Goal: Task Accomplishment & Management: Manage account settings

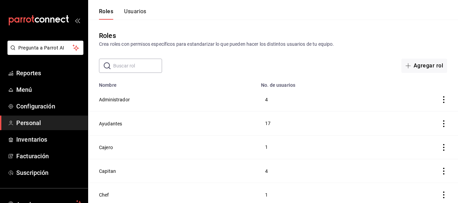
scroll to position [190, 0]
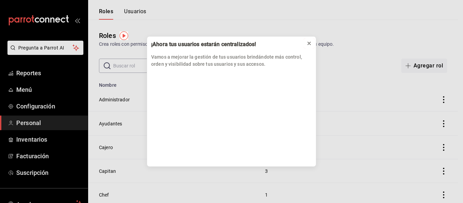
click at [309, 42] on icon at bounding box center [309, 43] width 5 height 5
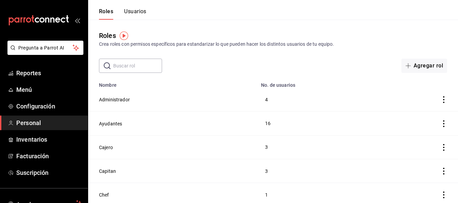
click at [128, 14] on button "Usuarios" at bounding box center [135, 14] width 22 height 12
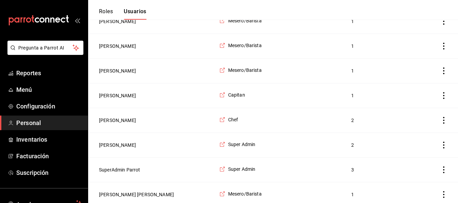
scroll to position [1034, 0]
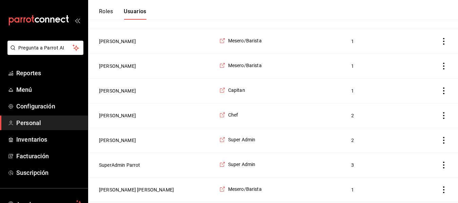
click at [110, 94] on button "[PERSON_NAME]" at bounding box center [117, 91] width 37 height 7
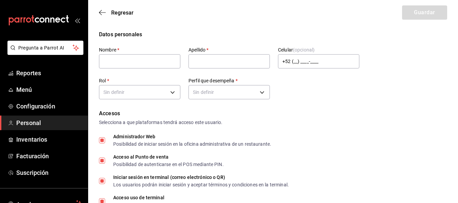
type input "[PERSON_NAME]"
checkbox input "true"
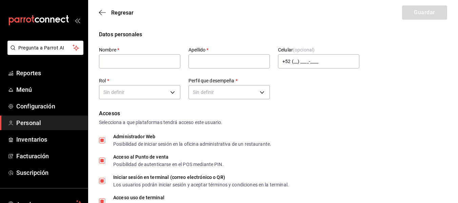
checkbox input "true"
type input "[EMAIL_ADDRESS][DOMAIN_NAME]"
type input "41809"
checkbox input "true"
type input "[PHONE_NUMBER]"
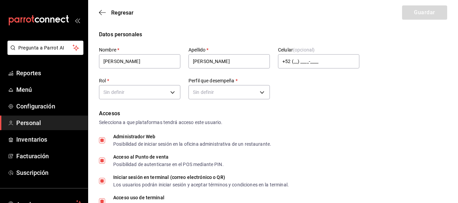
type input "91e438e9-b0da-4763-a122-36a59e2edcd7"
type input "UNDEFINED"
checkbox input "true"
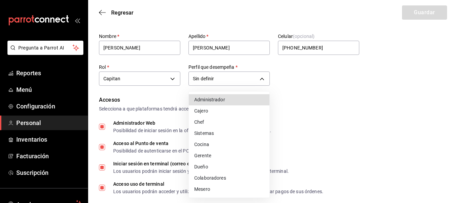
click at [338, 131] on div at bounding box center [231, 101] width 463 height 203
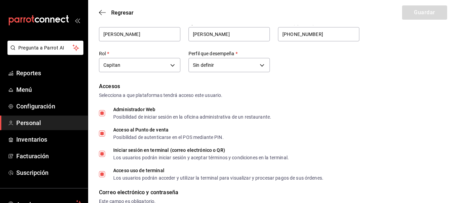
scroll to position [300, 0]
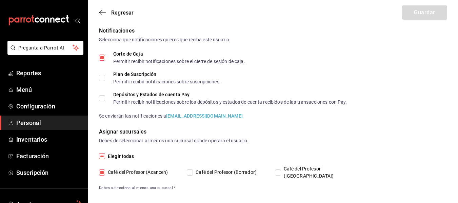
click at [279, 170] on input "Café del Profesor ([GEOGRAPHIC_DATA])" at bounding box center [278, 173] width 6 height 6
checkbox input "true"
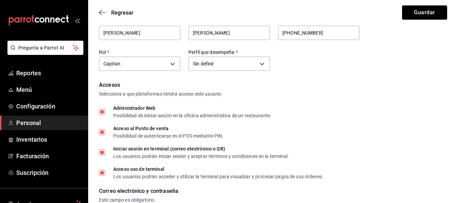
scroll to position [0, 0]
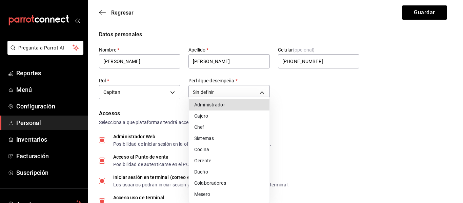
click at [409, 19] on div at bounding box center [231, 101] width 463 height 203
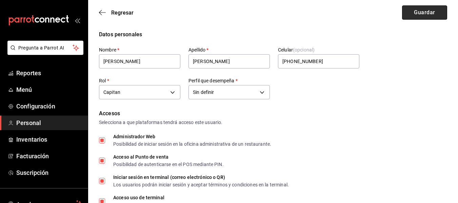
click at [414, 14] on button "Guardar" at bounding box center [424, 12] width 45 height 14
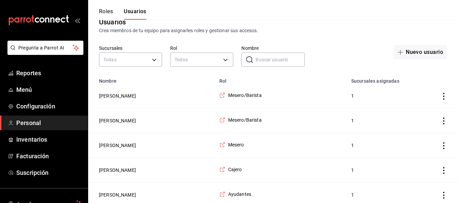
scroll to position [1150, 0]
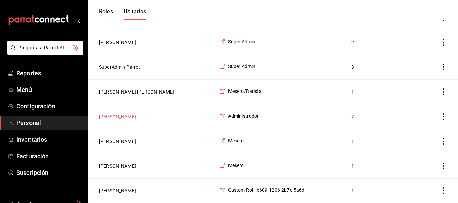
click at [116, 115] on button "[PERSON_NAME]" at bounding box center [117, 116] width 37 height 7
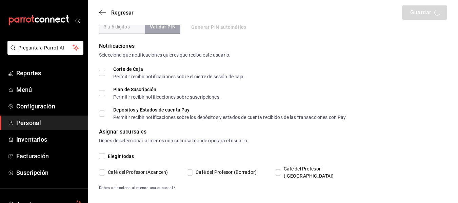
scroll to position [271, 0]
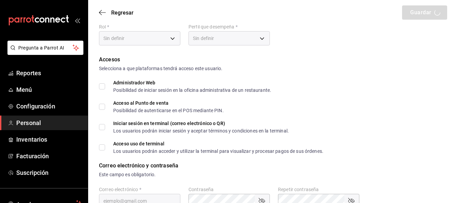
type input "Yeray"
type input "[PERSON_NAME]"
checkbox input "true"
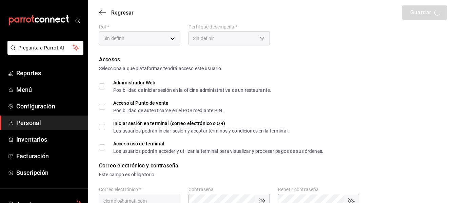
checkbox input "true"
type input "[EMAIL_ADDRESS][DOMAIN_NAME]"
type input "7414"
checkbox input "true"
type input "[PHONE_NUMBER]"
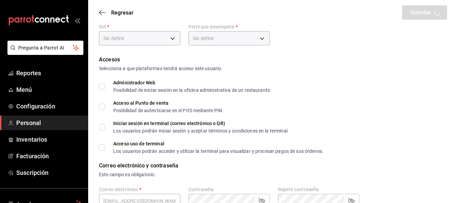
type input "ea53f1a3-98f3-43af-ad9e-7adcaf8a0599"
type input "ADMIN"
checkbox input "true"
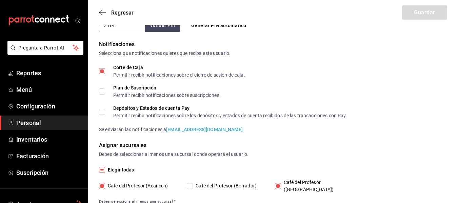
scroll to position [0, 0]
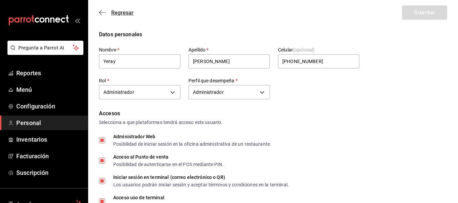
click at [112, 13] on span "Regresar" at bounding box center [122, 12] width 22 height 6
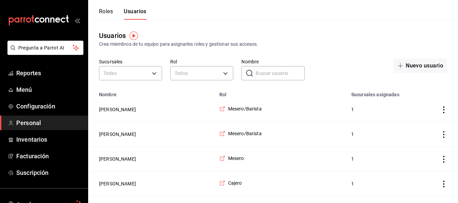
click at [259, 74] on input "Nombre" at bounding box center [280, 73] width 49 height 14
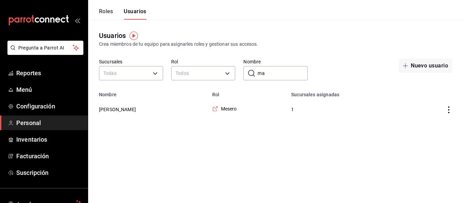
type input "m"
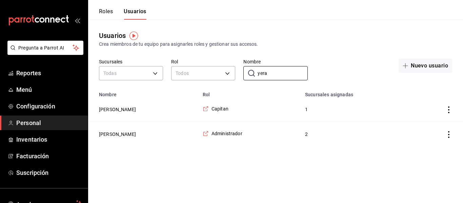
type input "yera"
click at [286, 147] on html "Pregunta a Parrot AI Reportes Menú Configuración Personal Inventarios Facturaci…" at bounding box center [231, 73] width 463 height 147
click at [102, 110] on button "[PERSON_NAME]" at bounding box center [117, 109] width 37 height 7
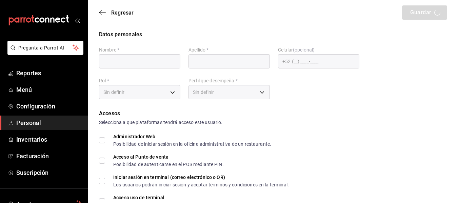
type input "Yeray"
type input "[PERSON_NAME]"
checkbox input "true"
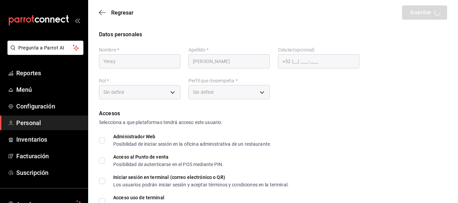
checkbox input "true"
type input "[EMAIL_ADDRESS][DOMAIN_NAME]"
type input "74140"
type input "91e438e9-b0da-4763-a122-36a59e2edcd7"
type input "WAITER"
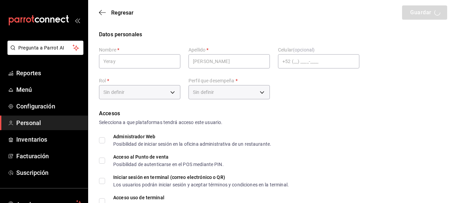
checkbox input "true"
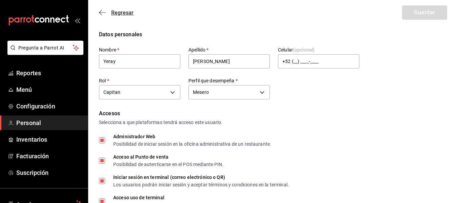
click at [106, 15] on span "Regresar" at bounding box center [116, 12] width 35 height 6
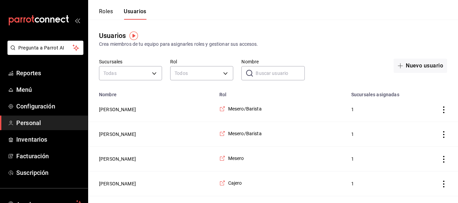
click at [260, 70] on input "Nombre" at bounding box center [280, 73] width 49 height 14
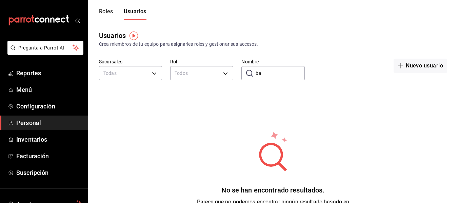
type input "b"
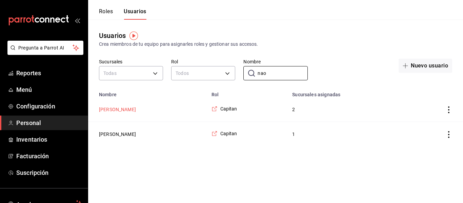
type input "nao"
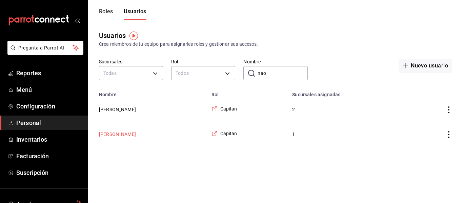
drag, startPoint x: 117, startPoint y: 110, endPoint x: 101, endPoint y: 138, distance: 31.9
click at [101, 138] on button "[PERSON_NAME]" at bounding box center [117, 134] width 37 height 7
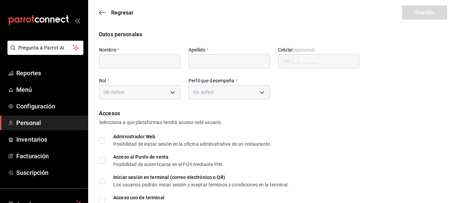
type input "[PERSON_NAME]"
checkbox input "true"
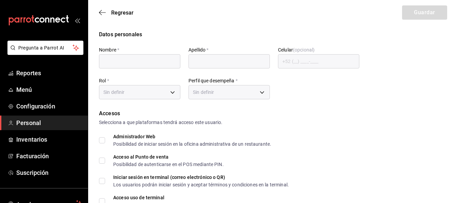
checkbox input "true"
type input "[EMAIL_ADDRESS][DOMAIN_NAME]"
type input "0506"
checkbox input "true"
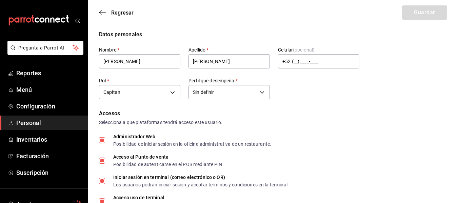
type input "91e438e9-b0da-4763-a122-36a59e2edcd7"
type input "UNDEFINED"
checkbox input "true"
click at [103, 17] on div "Regresar Guardar" at bounding box center [273, 12] width 370 height 25
click at [103, 14] on icon "button" at bounding box center [102, 12] width 7 height 6
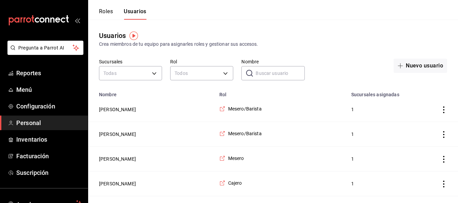
click at [284, 80] on input "Nombre" at bounding box center [280, 73] width 49 height 14
type input "[PERSON_NAME]"
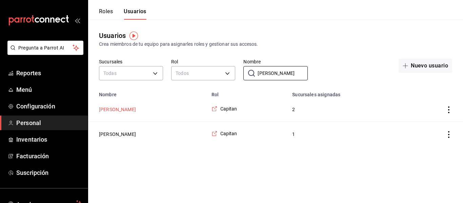
click at [120, 113] on button "[PERSON_NAME]" at bounding box center [117, 109] width 37 height 7
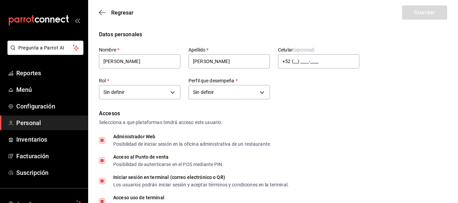
type input "[PHONE_NUMBER]"
type input "91e438e9-b0da-4763-a122-36a59e2edcd7"
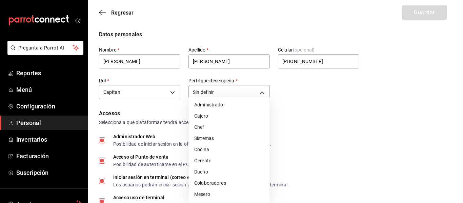
click at [224, 156] on li "Gerente" at bounding box center [229, 160] width 81 height 11
type input "MANAGER"
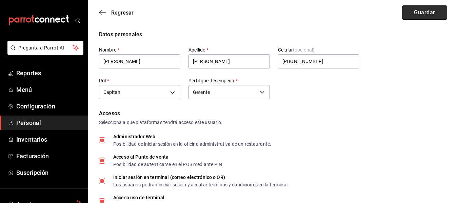
click at [414, 13] on button "Guardar" at bounding box center [424, 12] width 45 height 14
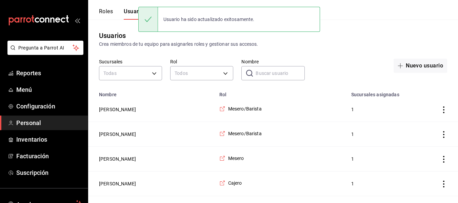
click at [170, 96] on th "Nombre" at bounding box center [151, 92] width 127 height 9
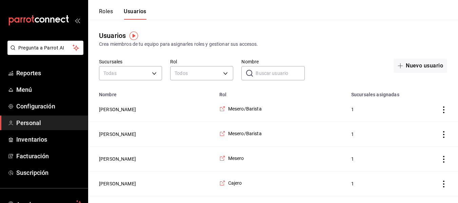
click at [299, 72] on input "Nombre" at bounding box center [280, 73] width 49 height 14
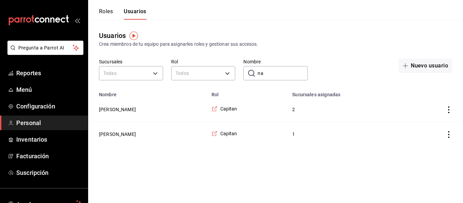
type input "n"
type input "y"
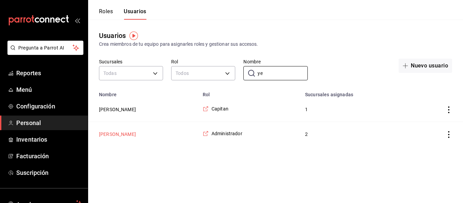
type input "ye"
click at [107, 136] on button "[PERSON_NAME]" at bounding box center [117, 134] width 37 height 7
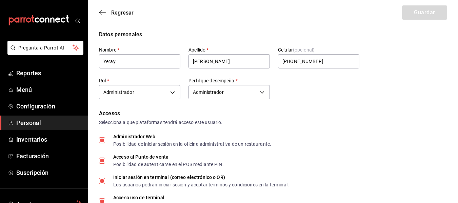
click at [119, 16] on div "Regresar Guardar" at bounding box center [273, 12] width 370 height 25
click at [119, 13] on span "Regresar" at bounding box center [122, 12] width 22 height 6
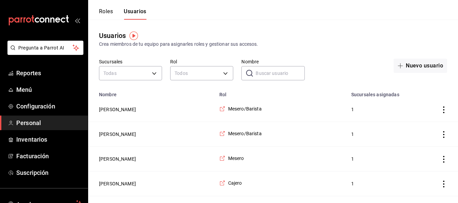
click at [261, 77] on input "Nombre" at bounding box center [280, 73] width 49 height 14
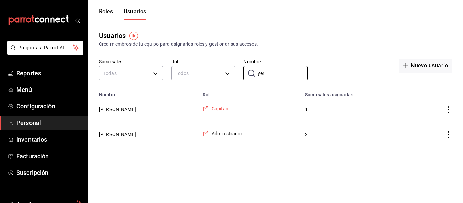
type input "yer"
click at [212, 108] on span "Capitan" at bounding box center [220, 108] width 17 height 7
click at [113, 110] on button "[PERSON_NAME]" at bounding box center [117, 109] width 37 height 7
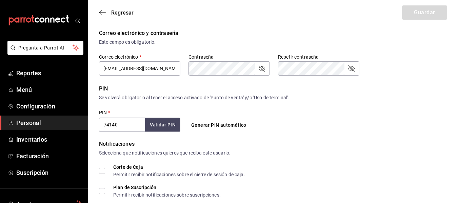
scroll to position [195, 0]
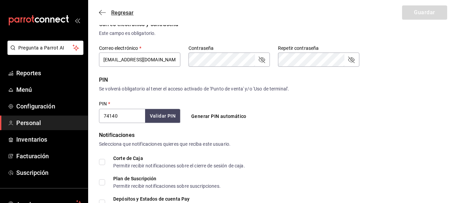
click at [118, 16] on span "Regresar" at bounding box center [122, 12] width 22 height 6
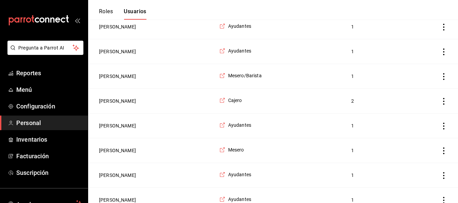
scroll to position [481, 0]
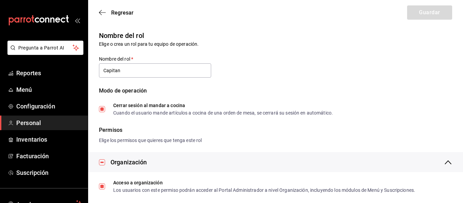
type input "Capitan"
checkbox input "true"
